Goal: Navigation & Orientation: Find specific page/section

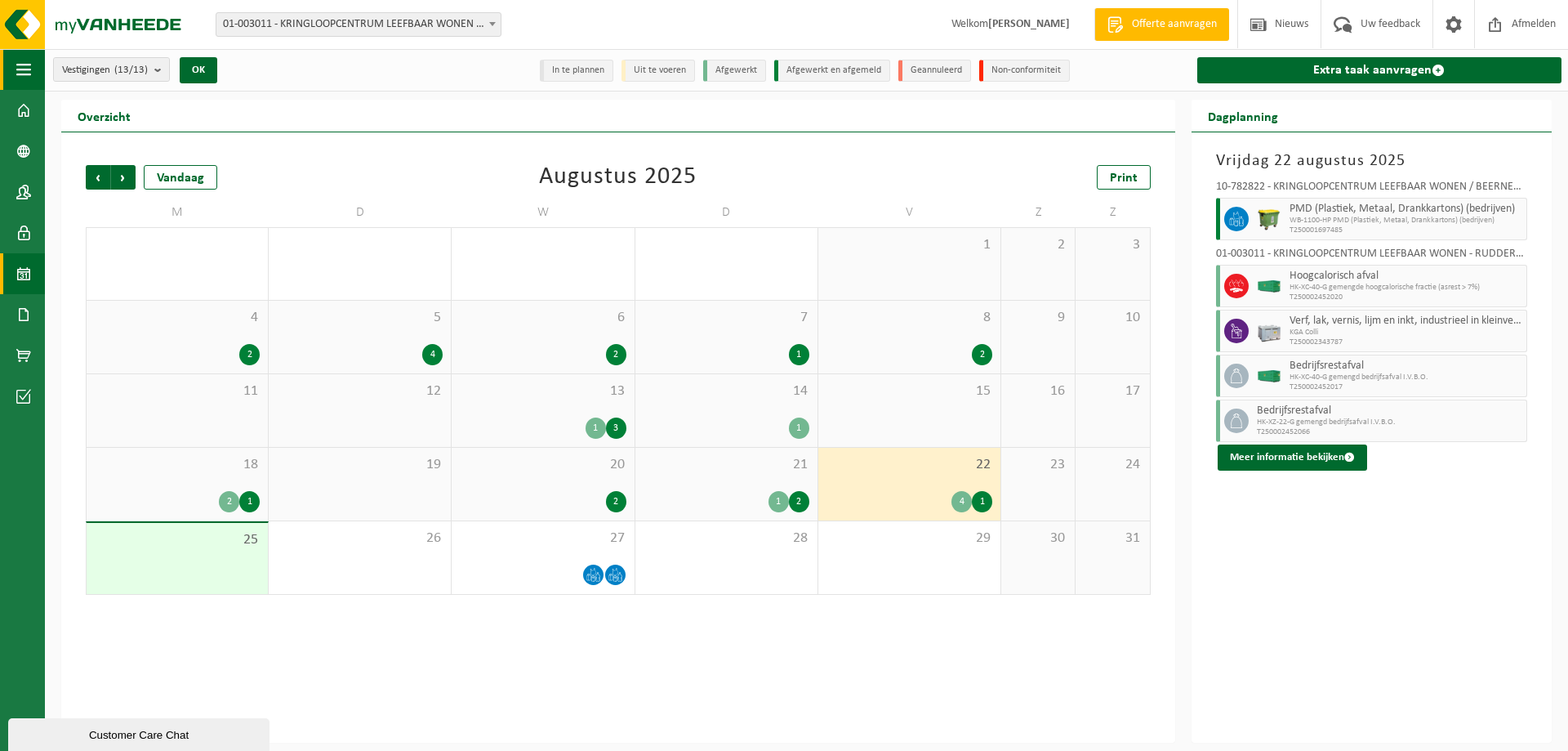
click at [22, 67] on span "button" at bounding box center [24, 70] width 15 height 41
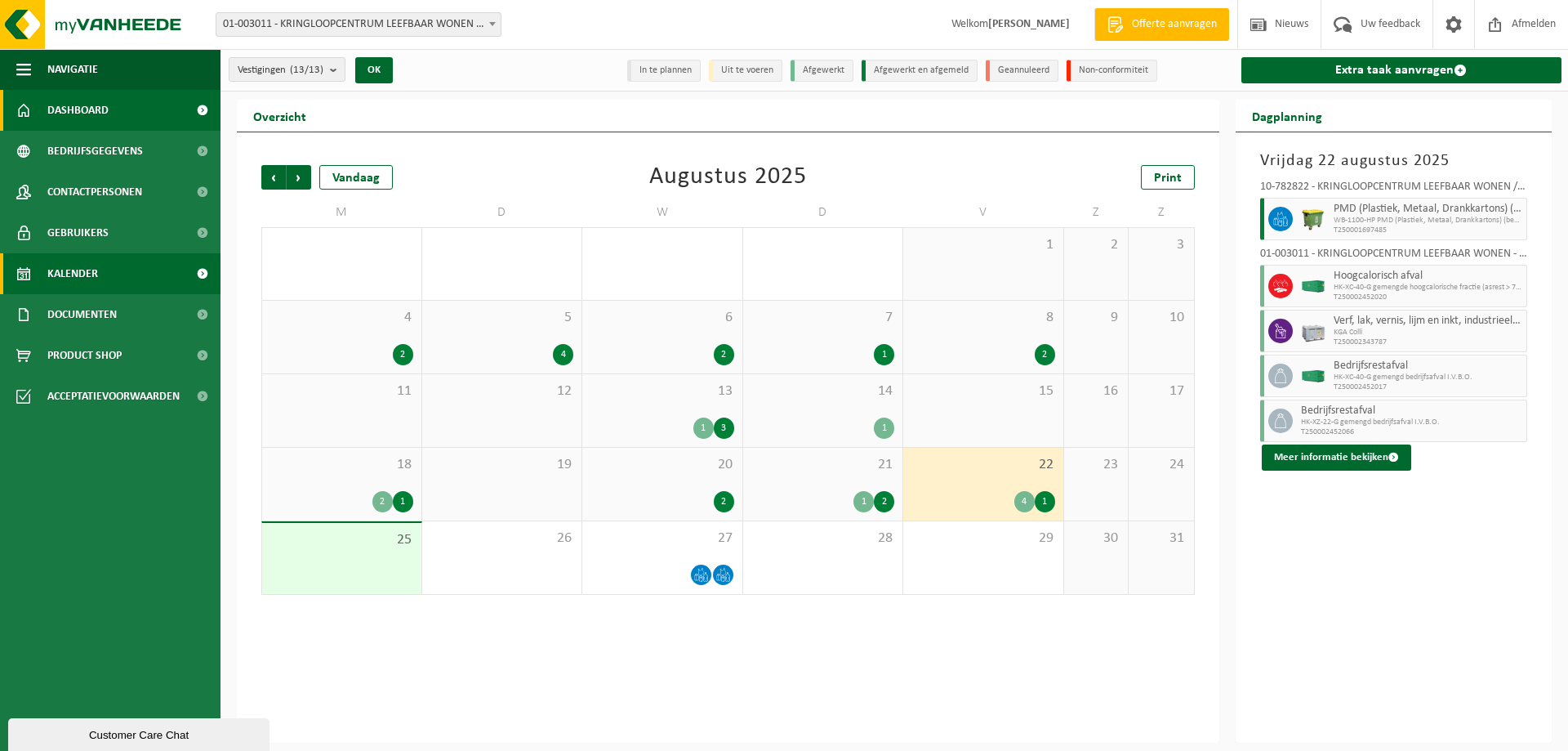
click at [130, 105] on link "Dashboard" at bounding box center [110, 110] width 220 height 41
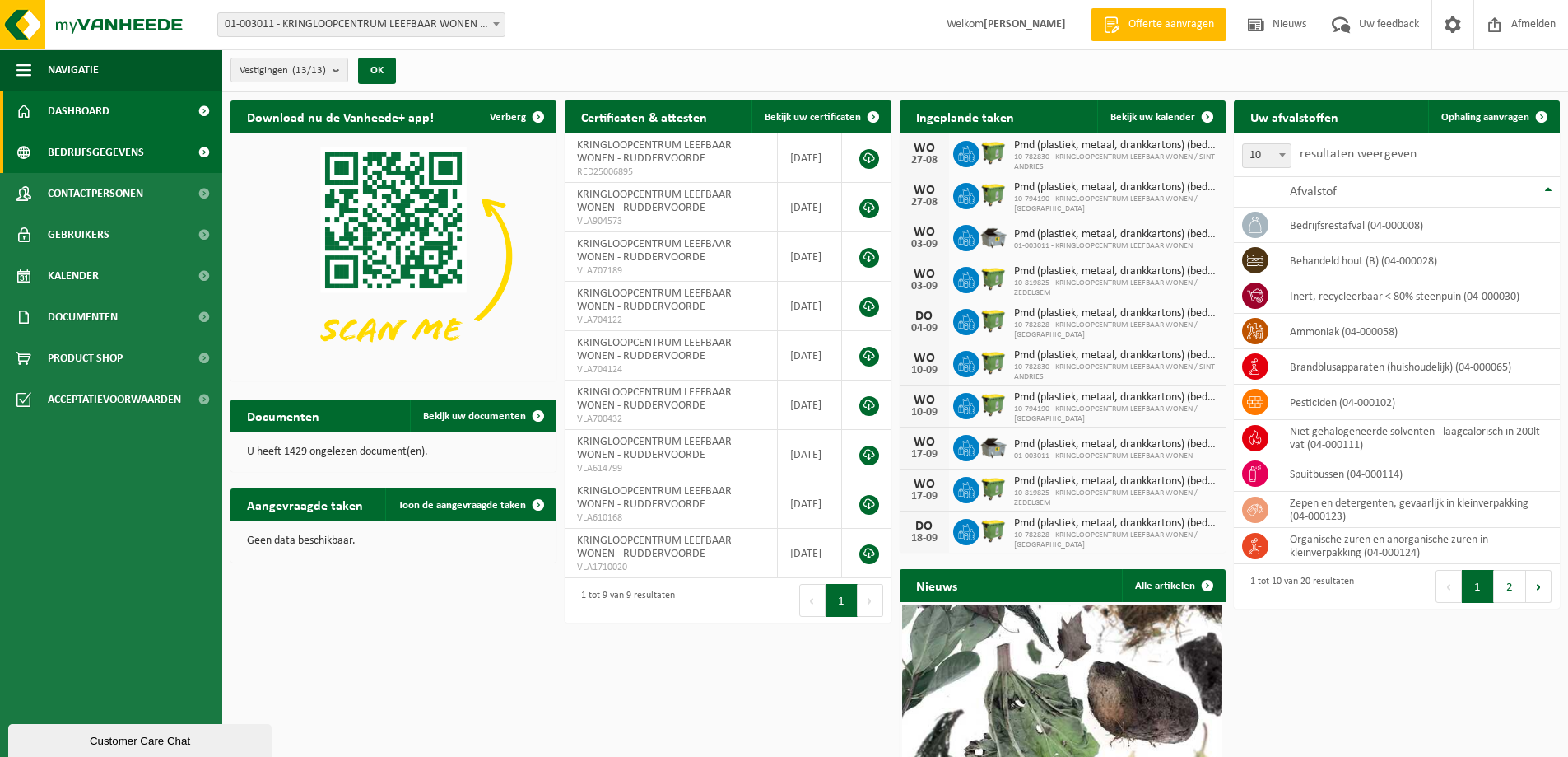
click at [125, 148] on span "Bedrijfsgegevens" at bounding box center [96, 152] width 96 height 41
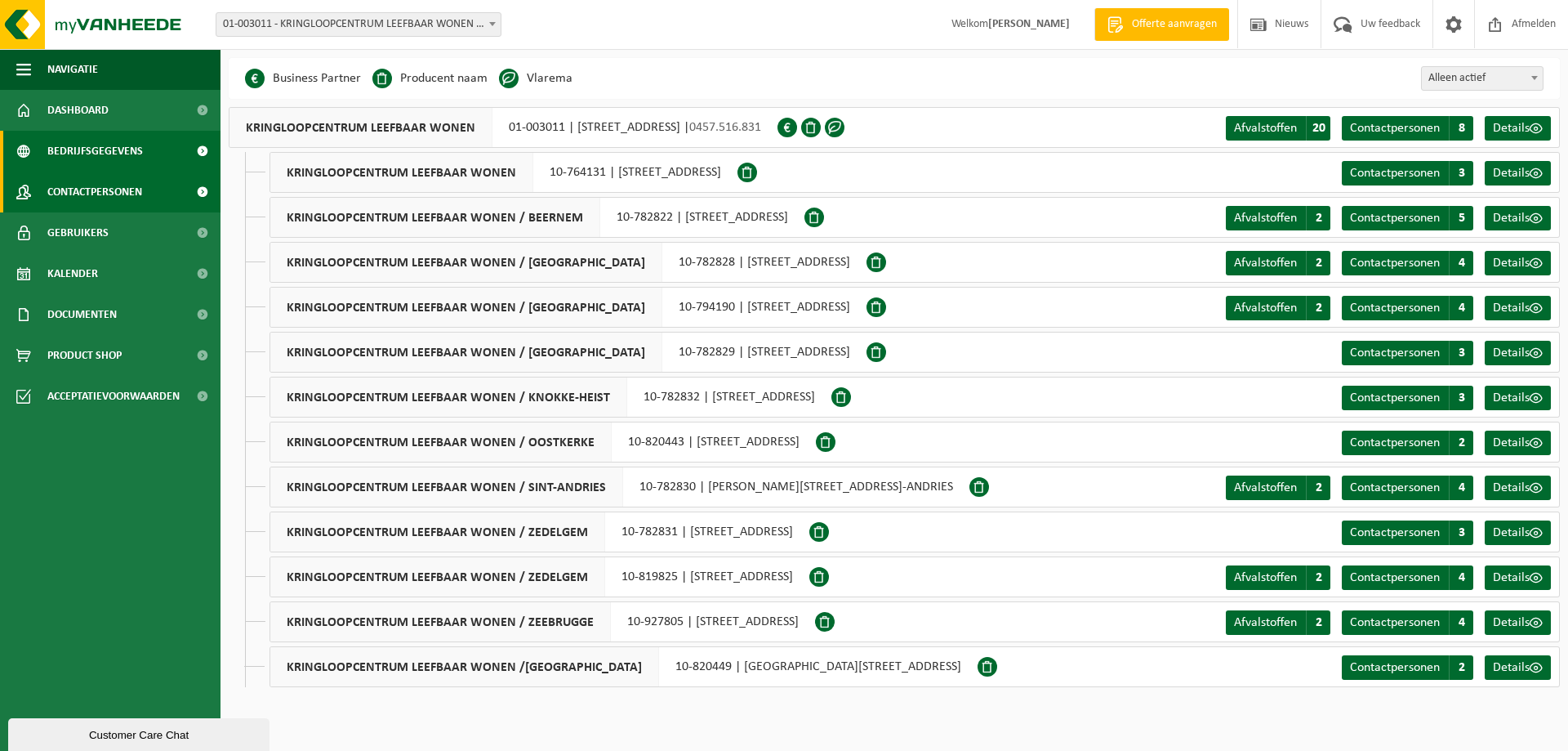
click at [120, 196] on span "Contactpersonen" at bounding box center [94, 192] width 94 height 41
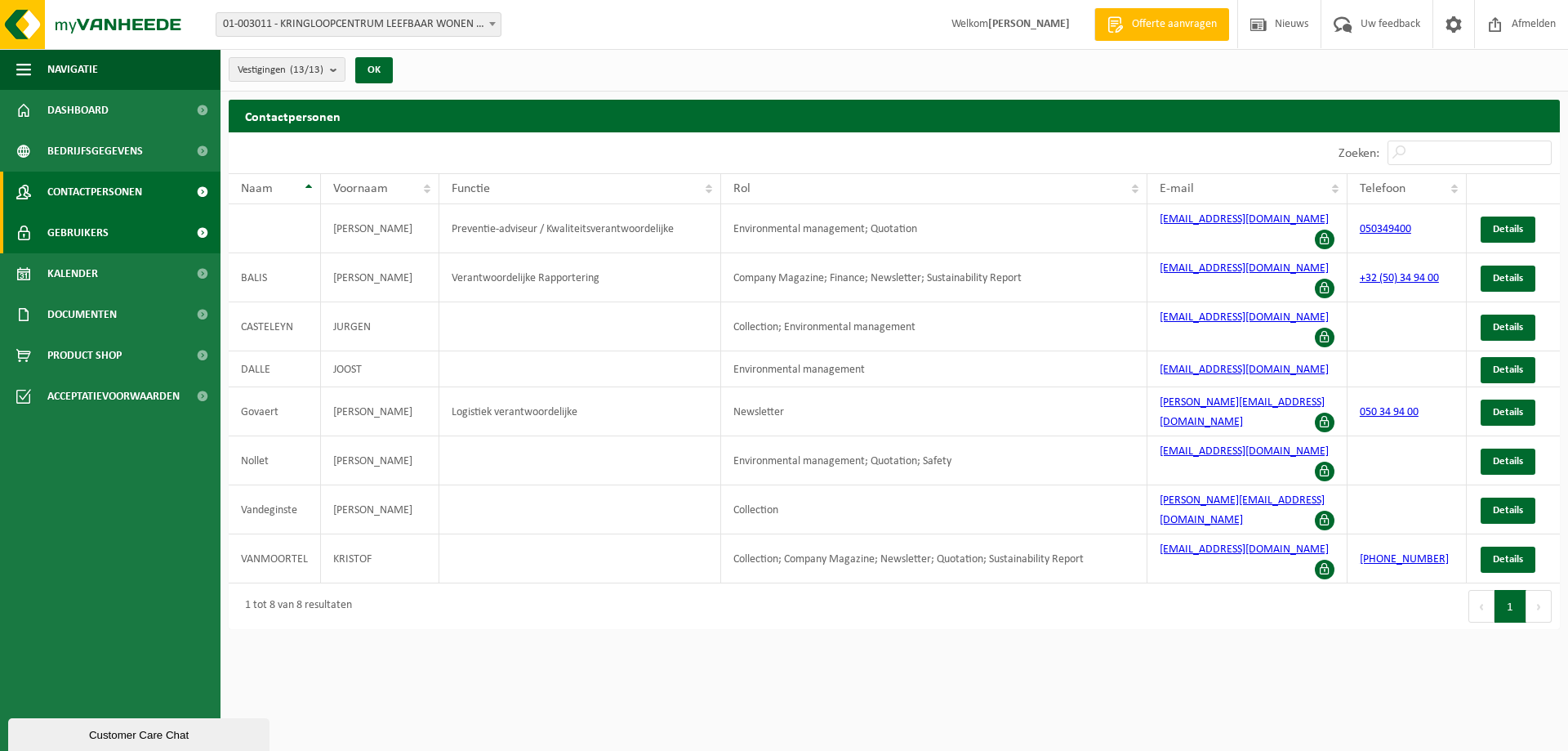
click at [93, 231] on span "Gebruikers" at bounding box center [78, 233] width 62 height 41
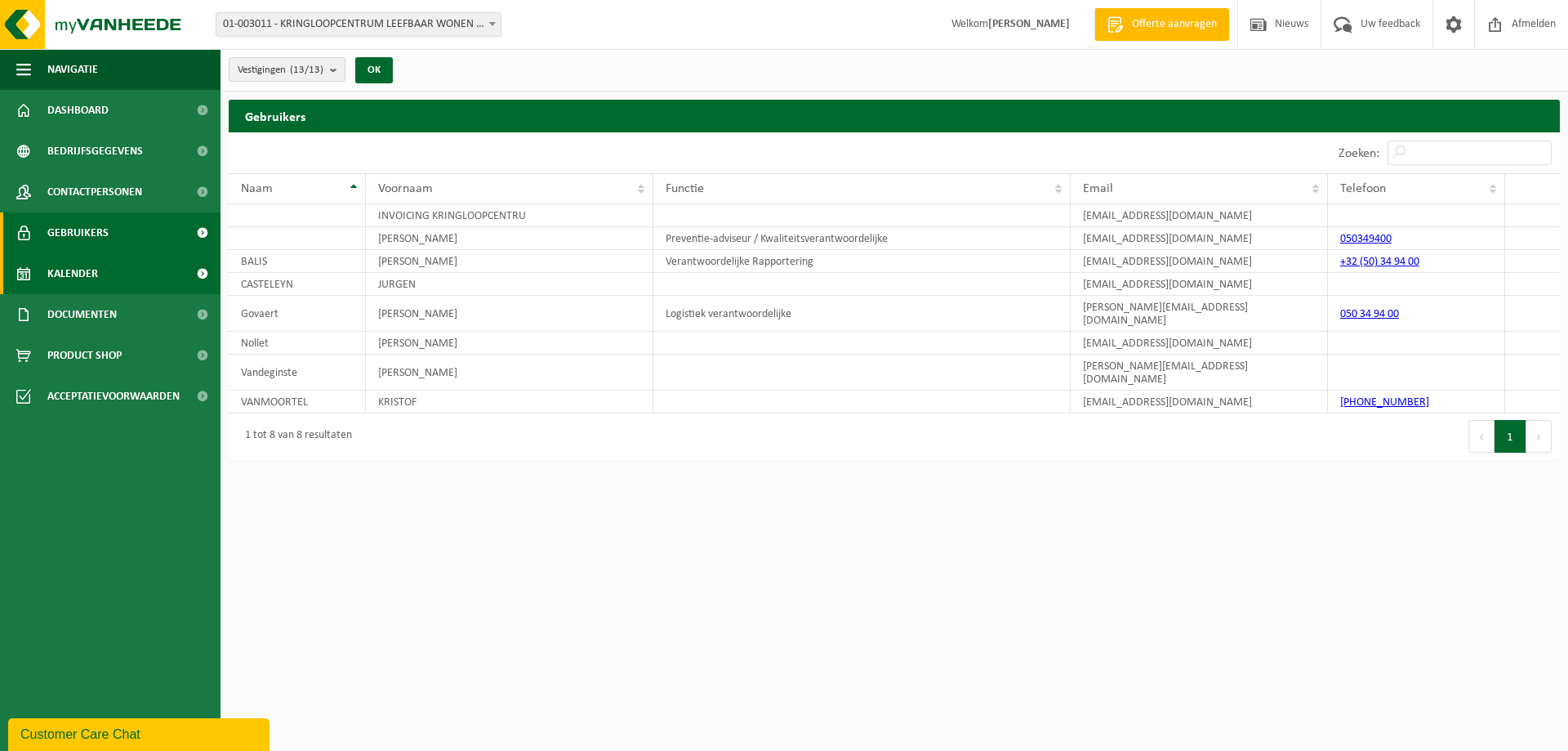
click at [96, 274] on span "Kalender" at bounding box center [72, 273] width 50 height 41
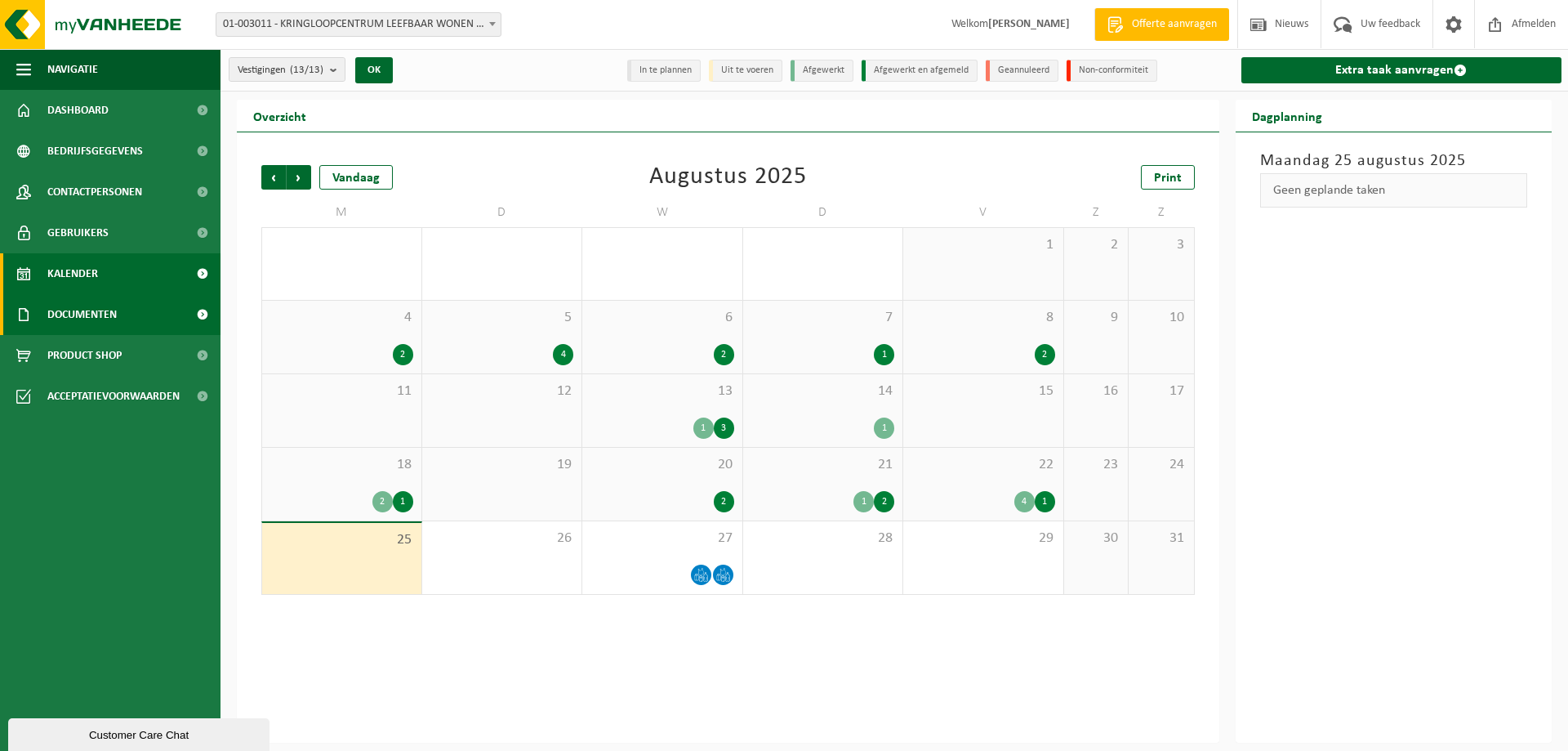
click at [114, 312] on span "Documenten" at bounding box center [82, 315] width 70 height 41
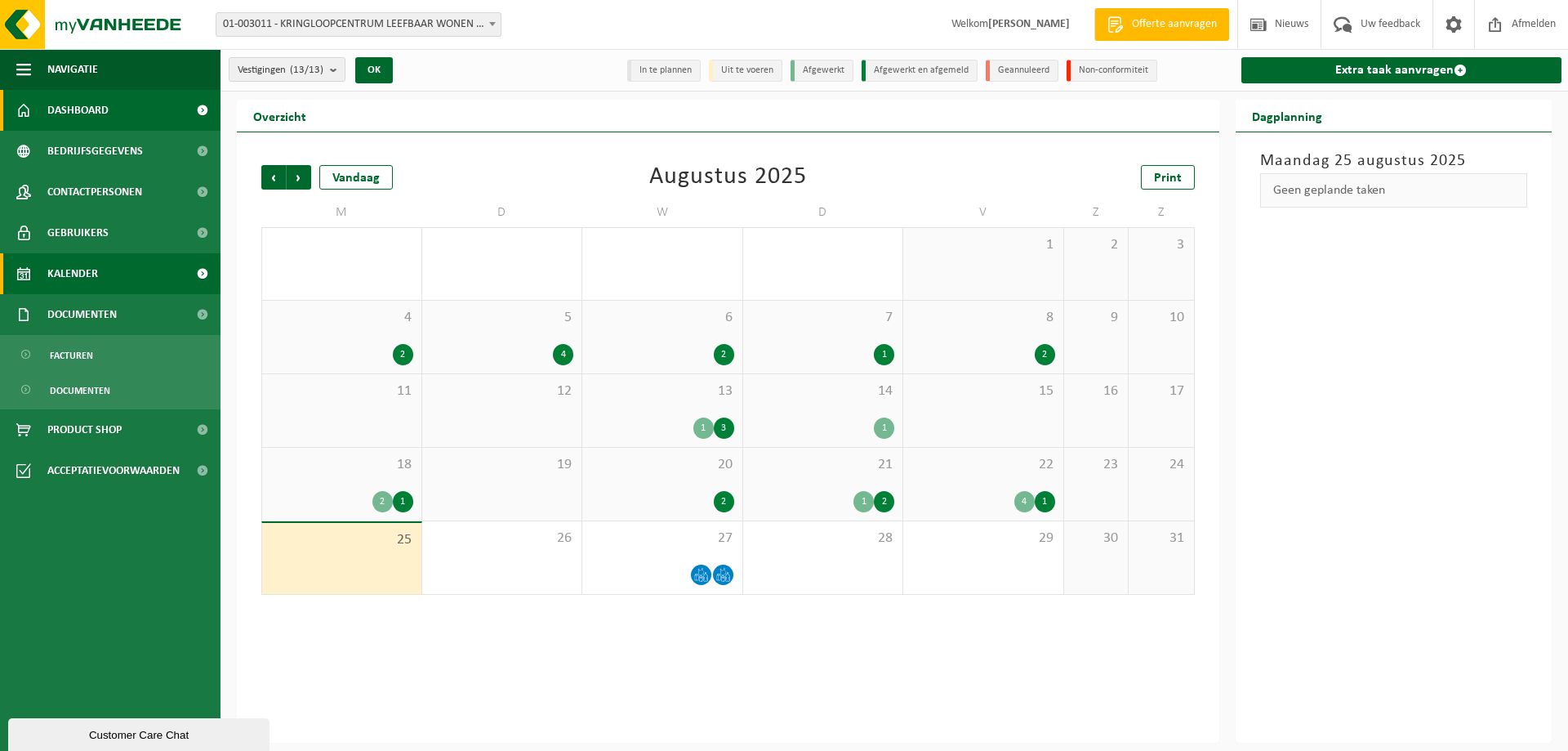
click at [107, 110] on span "Dashboard" at bounding box center [78, 110] width 62 height 41
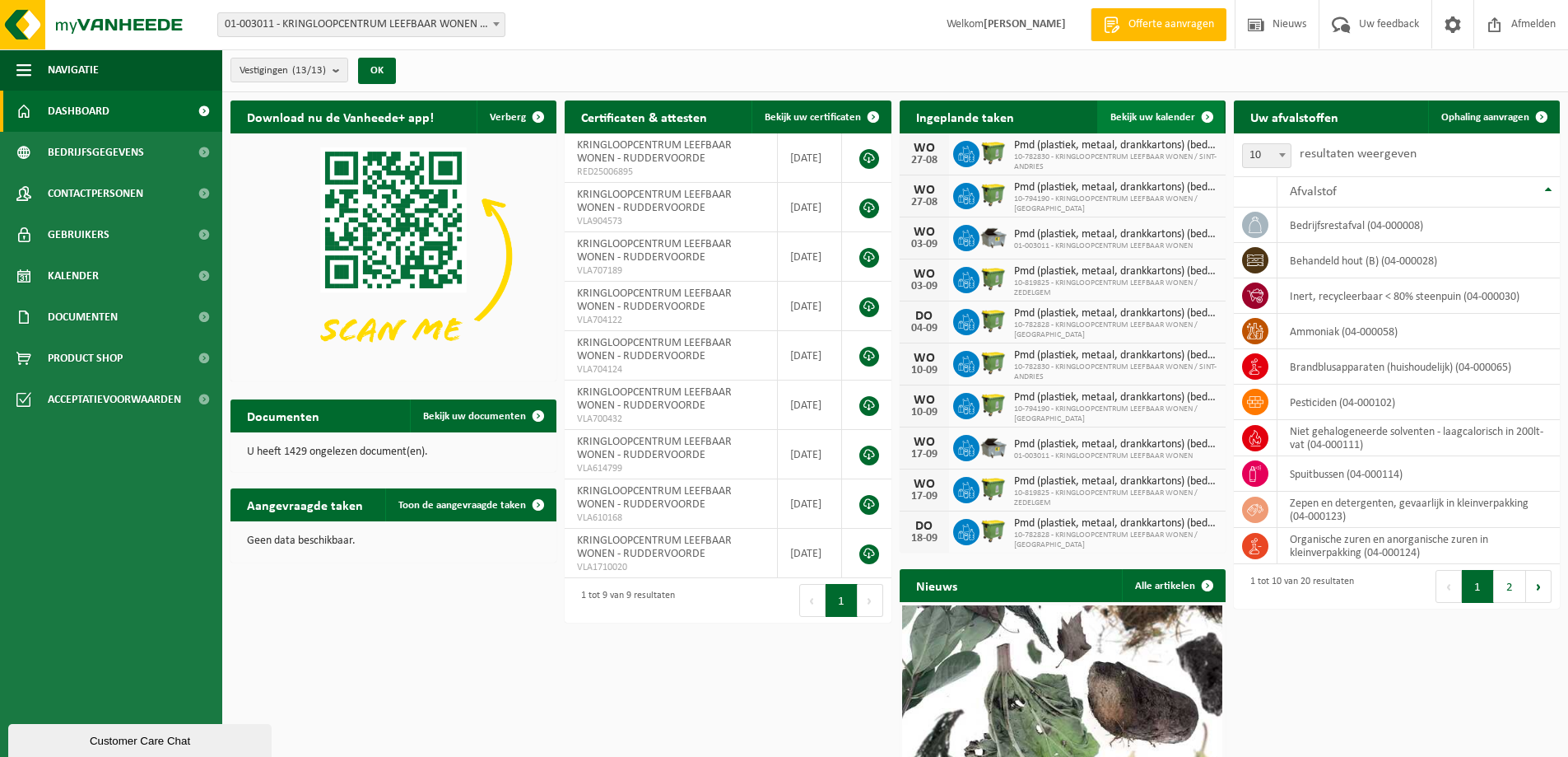
click at [1205, 115] on span at bounding box center [1207, 116] width 33 height 33
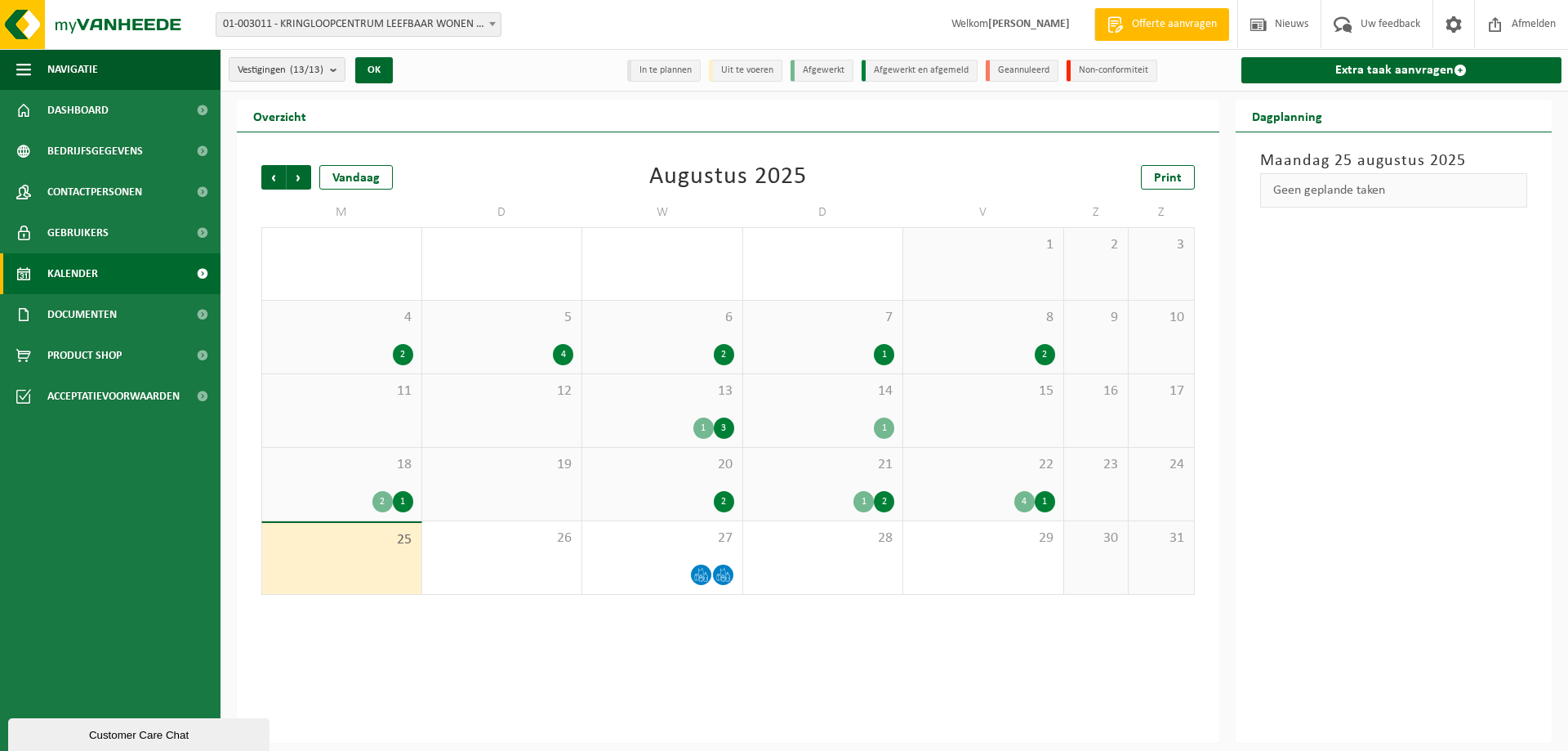
click at [678, 70] on li "In te plannen" at bounding box center [664, 71] width 73 height 22
click at [769, 76] on li "Uit te voeren" at bounding box center [745, 71] width 73 height 22
click at [768, 75] on li "Uit te voeren" at bounding box center [745, 71] width 73 height 22
click at [93, 105] on span "Dashboard" at bounding box center [78, 110] width 62 height 41
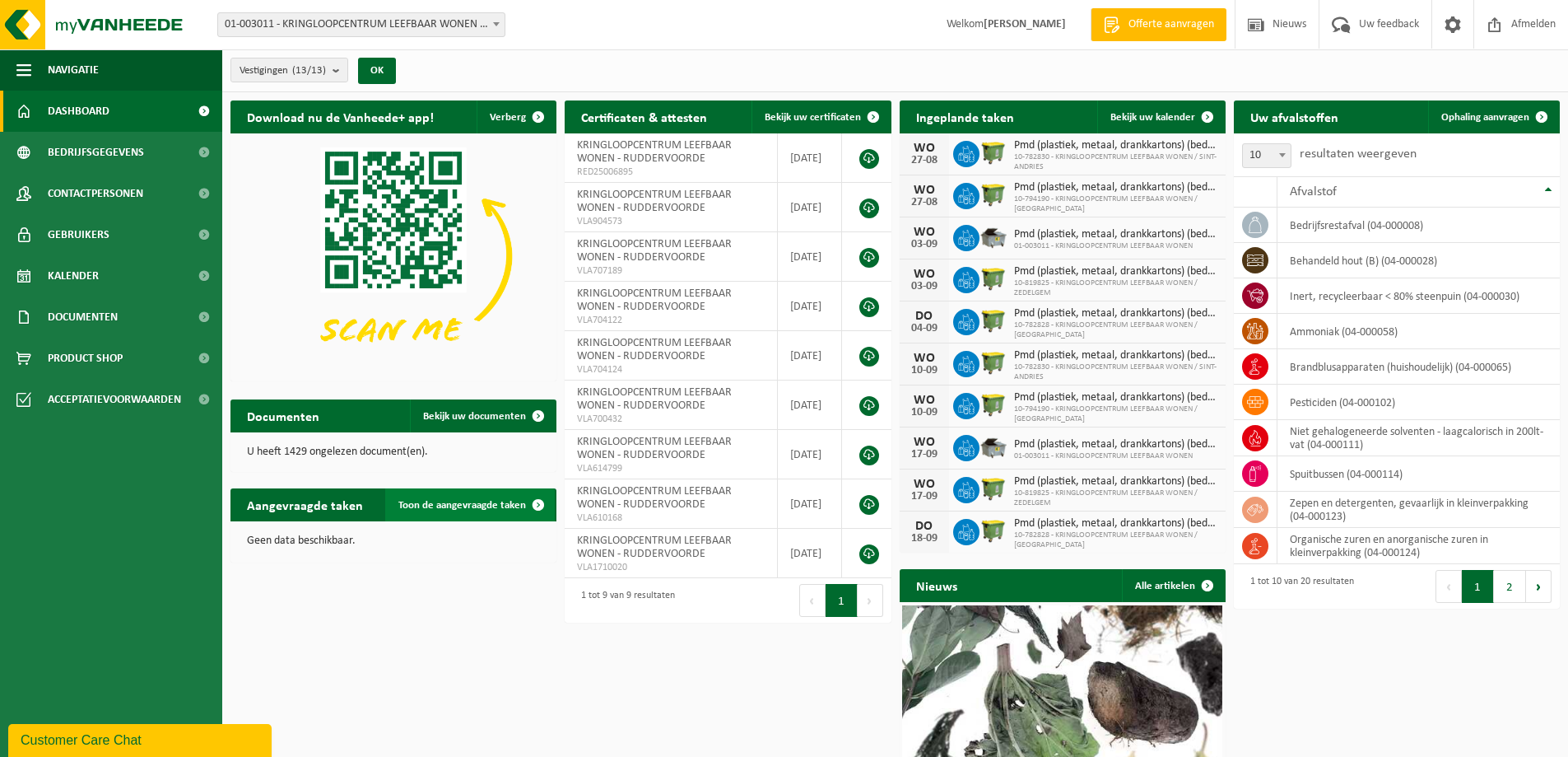
click at [485, 504] on span "Toon de aangevraagde taken" at bounding box center [463, 506] width 128 height 11
click at [541, 500] on span at bounding box center [538, 505] width 33 height 33
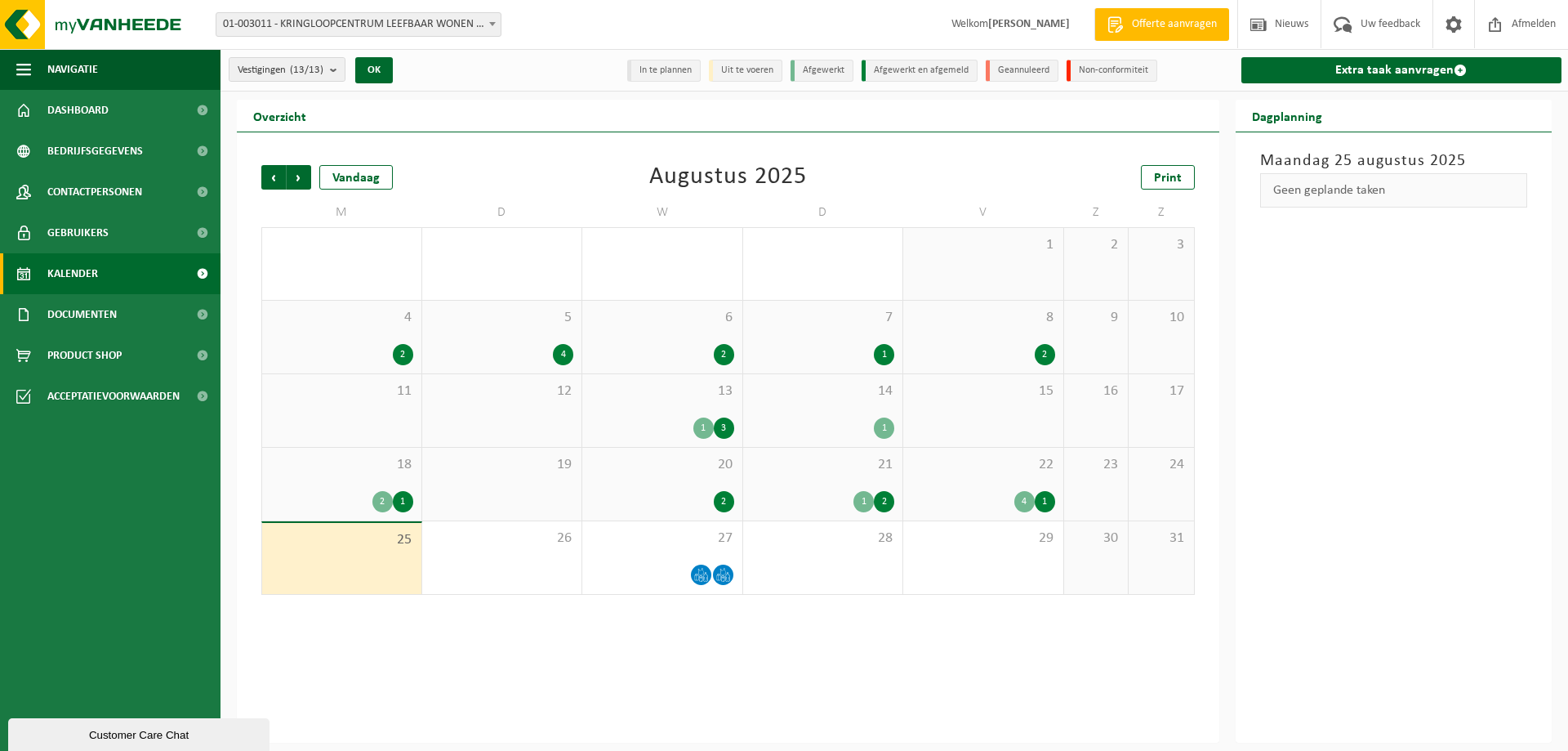
click at [1031, 497] on div "4" at bounding box center [1024, 502] width 20 height 21
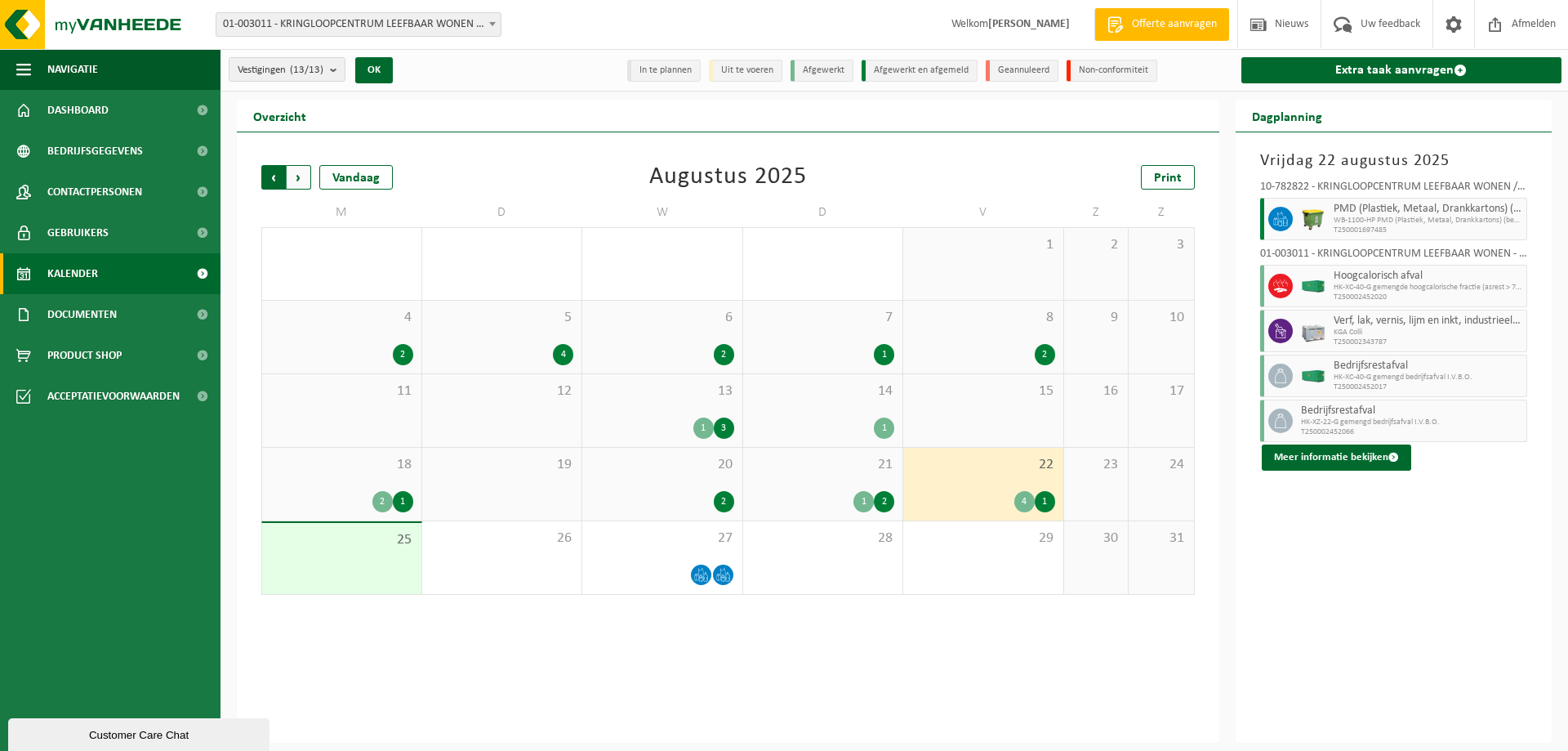
click at [294, 176] on span "Volgende" at bounding box center [299, 177] width 25 height 25
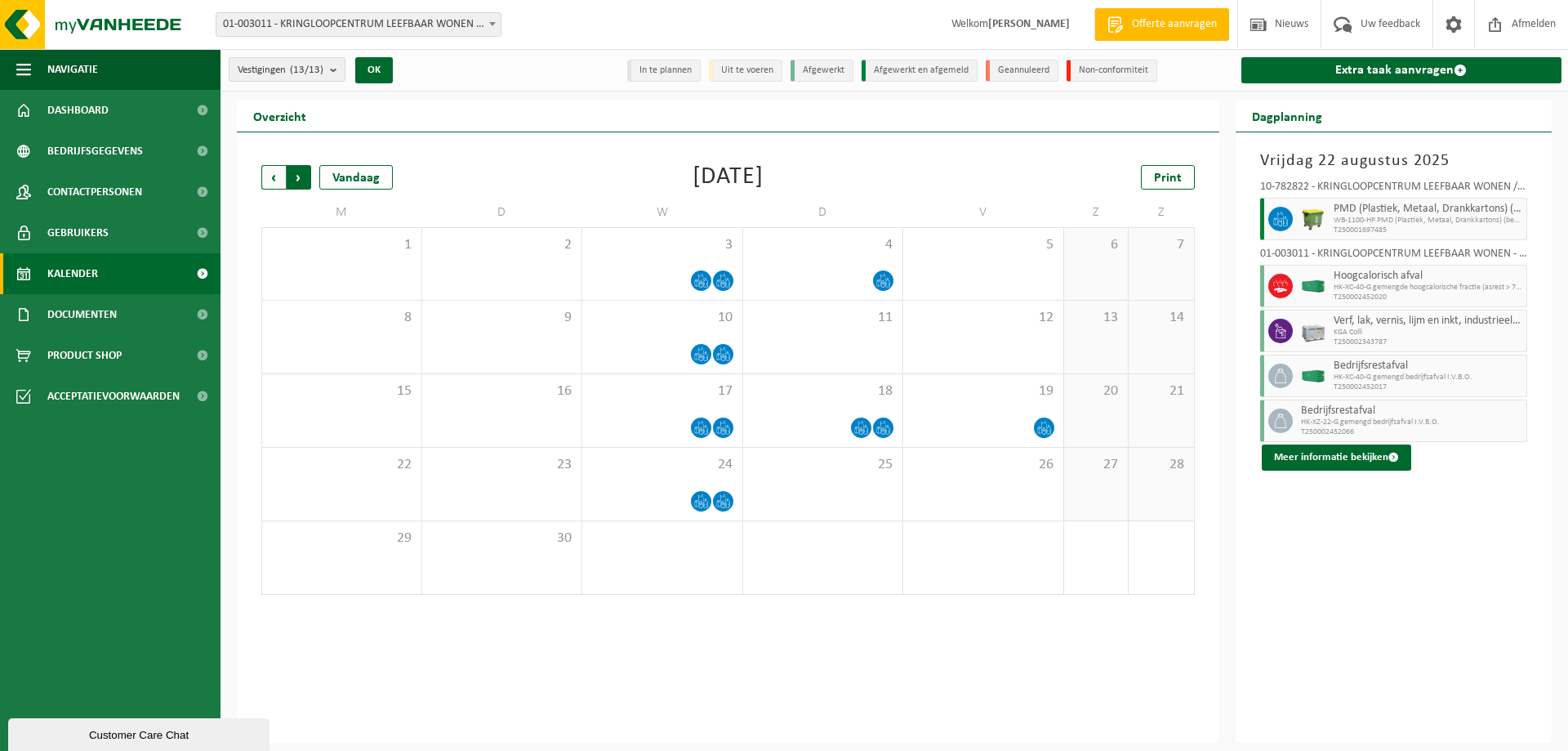
click at [267, 171] on span "Vorige" at bounding box center [274, 177] width 25 height 25
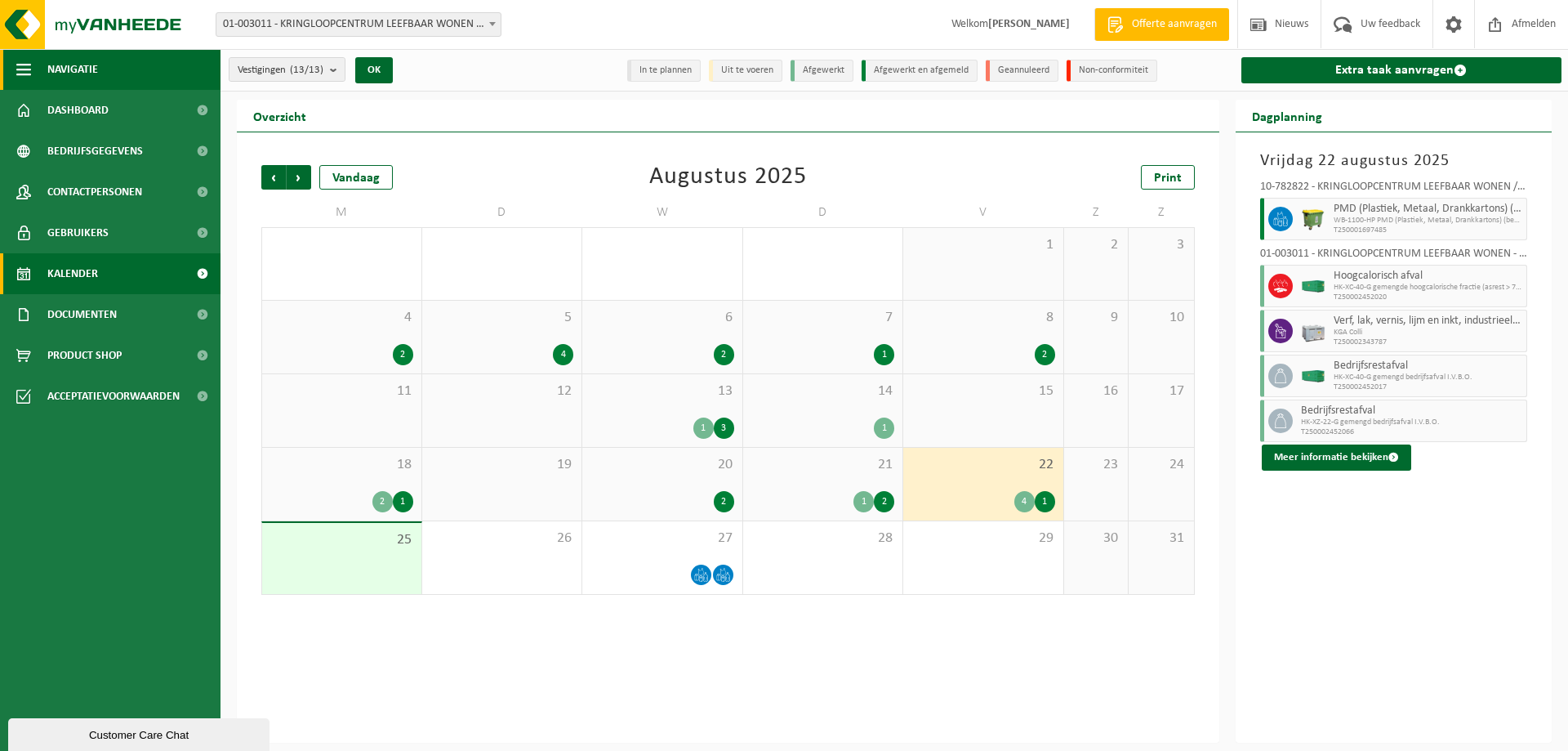
click at [78, 63] on span "Navigatie" at bounding box center [72, 70] width 50 height 41
